Goal: Navigation & Orientation: Understand site structure

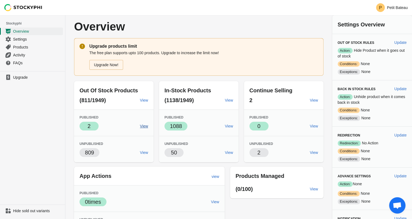
click at [148, 127] on link "View" at bounding box center [144, 126] width 13 height 10
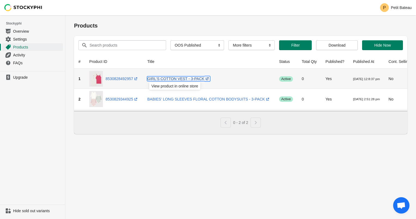
click at [162, 78] on link "GIRL'S COTTON VEST - 3-PACK (opens a new window)" at bounding box center [178, 78] width 63 height 4
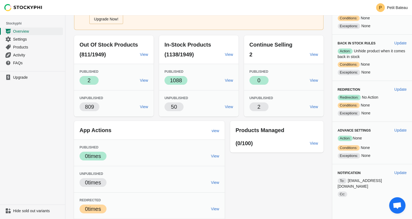
scroll to position [17, 0]
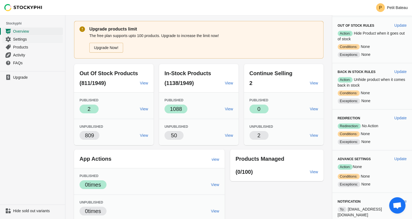
click at [24, 40] on span "Settings" at bounding box center [37, 38] width 49 height 5
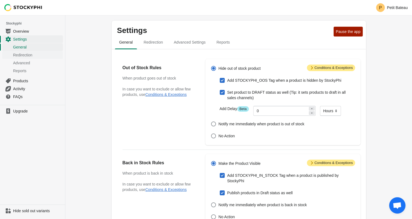
click at [20, 51] on link "Redirection" at bounding box center [32, 55] width 61 height 8
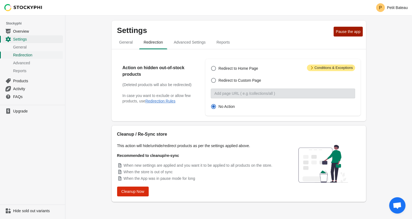
click at [20, 54] on span "Redirection" at bounding box center [37, 54] width 49 height 5
click at [21, 79] on span "Products" at bounding box center [37, 80] width 49 height 5
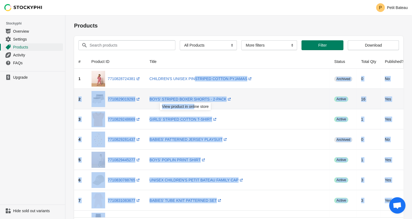
drag, startPoint x: 189, startPoint y: 82, endPoint x: 194, endPoint y: 102, distance: 20.7
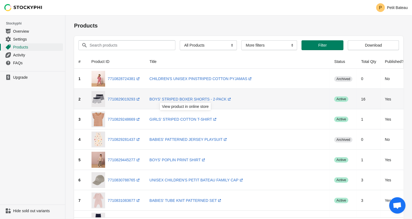
drag, startPoint x: 194, startPoint y: 102, endPoint x: 246, endPoint y: 60, distance: 66.8
click at [246, 60] on th "Title" at bounding box center [237, 61] width 185 height 14
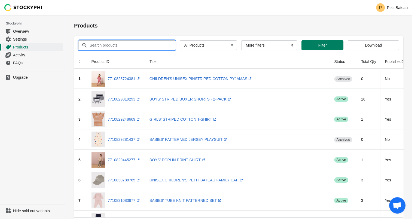
click at [142, 46] on input "Search products" at bounding box center [127, 45] width 76 height 10
click at [292, 46] on select "More filters Delayed product hide" at bounding box center [269, 45] width 56 height 10
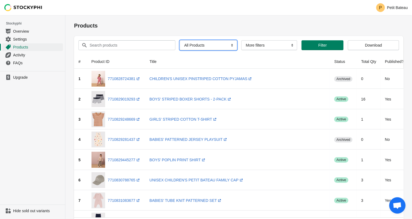
click at [211, 44] on select "All Products InStock InStock Published InStock Un-Published OOS OOS Published O…" at bounding box center [208, 45] width 57 height 10
click at [208, 20] on div "Products" at bounding box center [238, 25] width 329 height 21
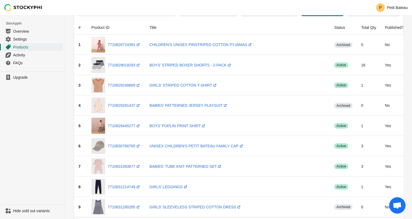
scroll to position [82, 0]
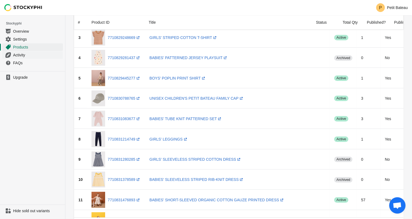
click at [23, 56] on span "Activity" at bounding box center [37, 54] width 49 height 5
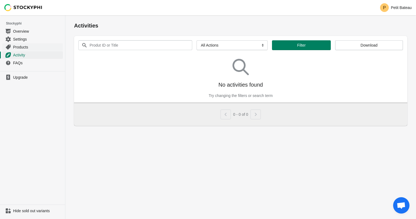
click at [22, 48] on span "Products" at bounding box center [37, 46] width 49 height 5
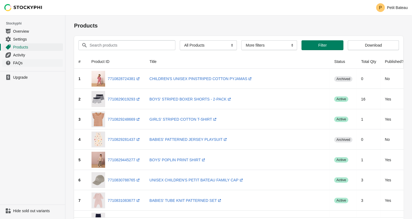
click at [20, 63] on span "FAQs" at bounding box center [37, 62] width 49 height 5
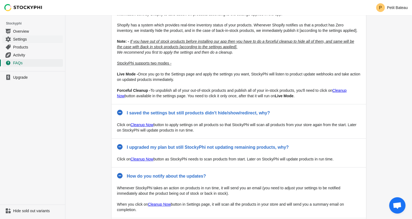
scroll to position [4, 0]
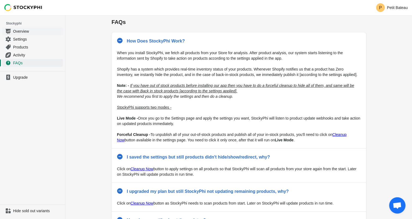
click at [22, 32] on span "Overview" at bounding box center [37, 31] width 49 height 5
